Goal: Task Accomplishment & Management: Manage account settings

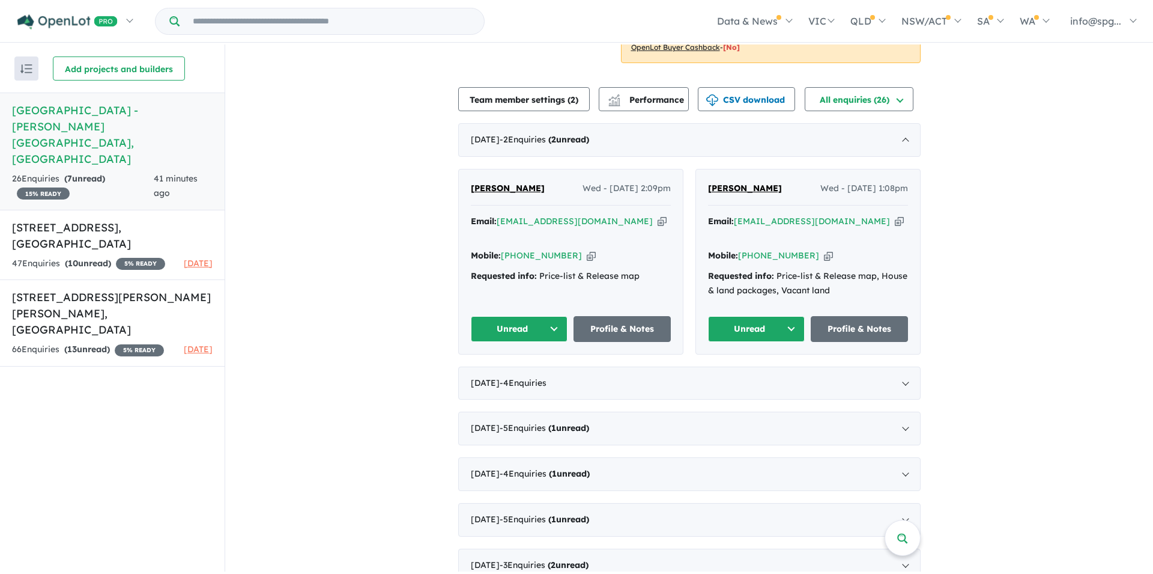
scroll to position [344, 0]
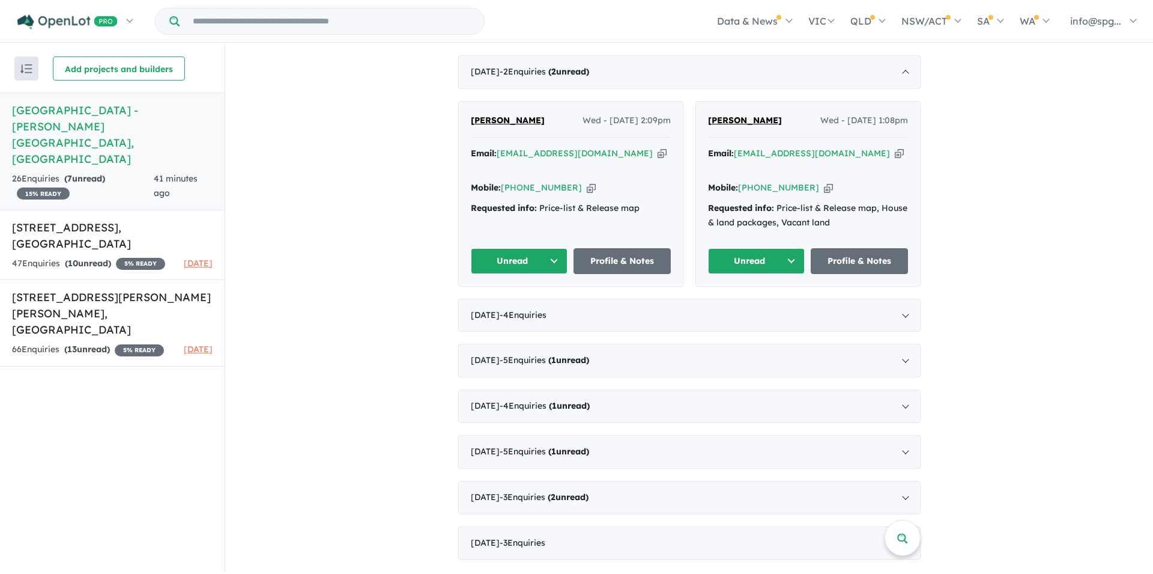
click at [520, 114] on link "[PERSON_NAME]" at bounding box center [508, 121] width 74 height 14
click at [737, 115] on span "[PERSON_NAME]" at bounding box center [745, 120] width 74 height 11
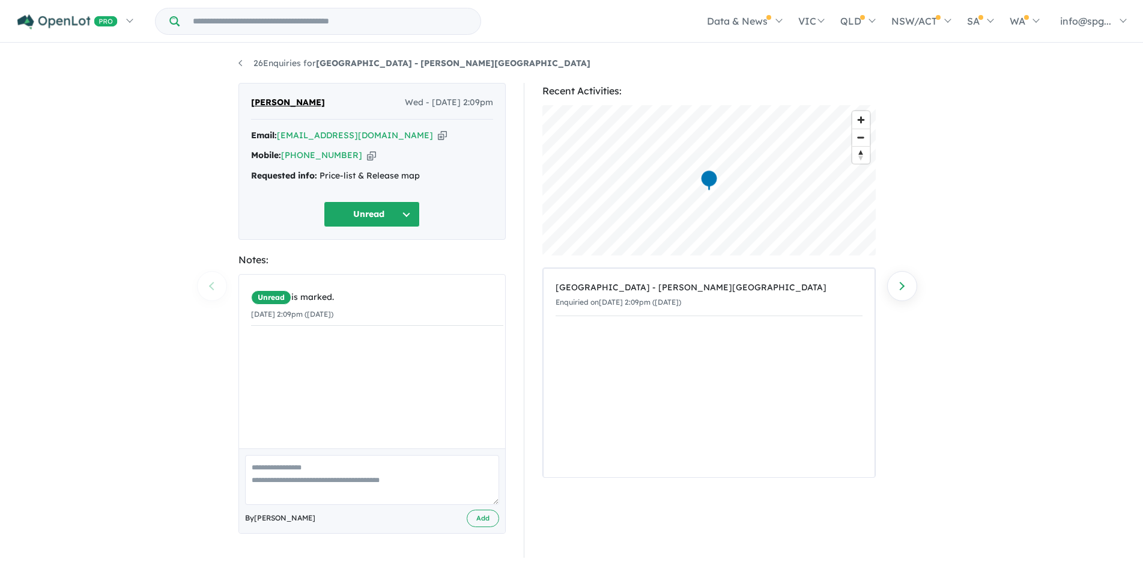
click at [381, 227] on button "Unread" at bounding box center [372, 214] width 96 height 26
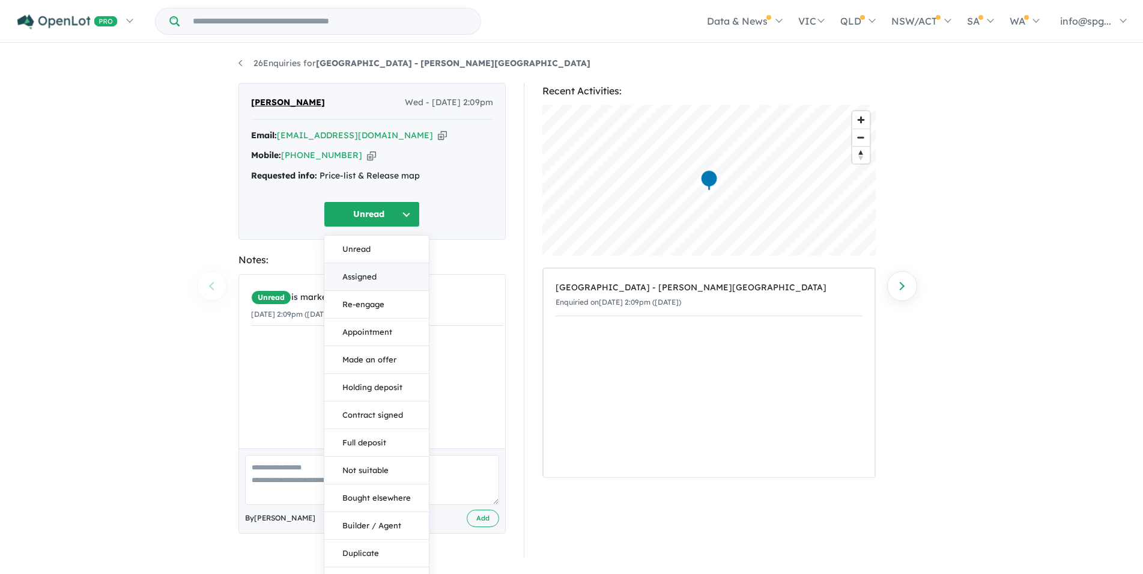
click at [360, 282] on button "Assigned" at bounding box center [376, 277] width 105 height 28
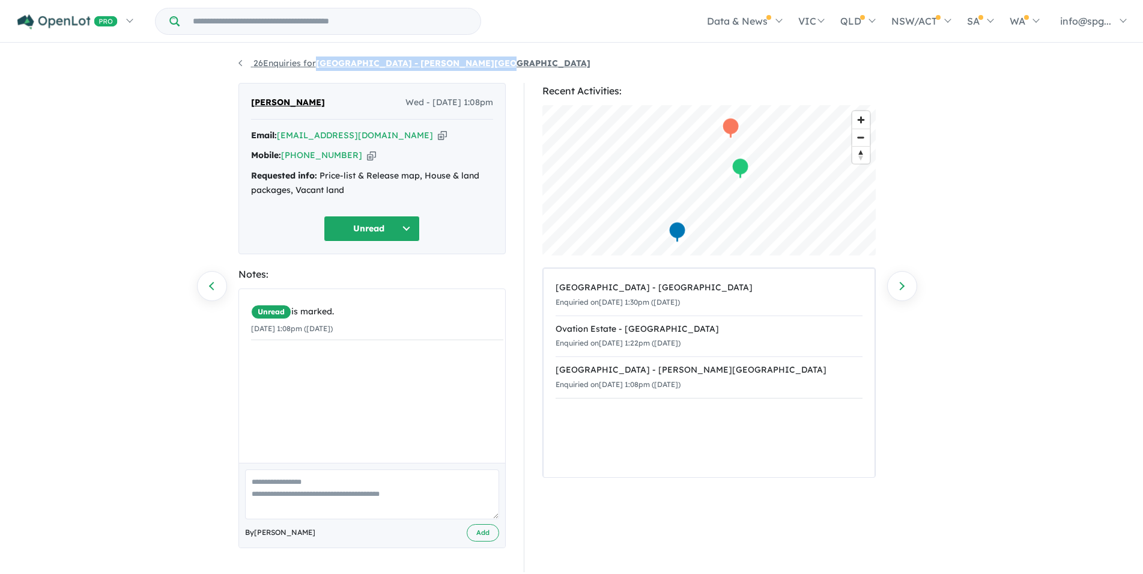
drag, startPoint x: 504, startPoint y: 61, endPoint x: 319, endPoint y: 62, distance: 185.0
click at [319, 62] on ul "26 Enquiries for Acacia Place Estate - Catherine Field" at bounding box center [571, 63] width 667 height 14
copy strong "[GEOGRAPHIC_DATA] - [PERSON_NAME][GEOGRAPHIC_DATA]"
